Goal: Task Accomplishment & Management: Complete application form

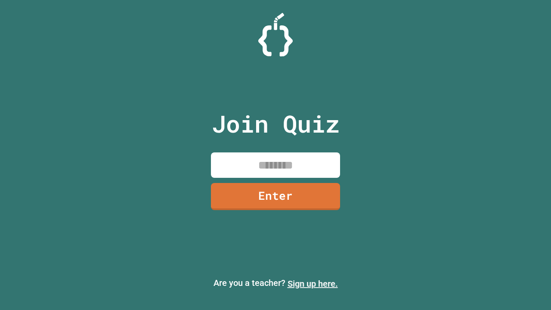
click at [312, 284] on link "Sign up here." at bounding box center [312, 283] width 50 height 10
